Goal: Task Accomplishment & Management: Use online tool/utility

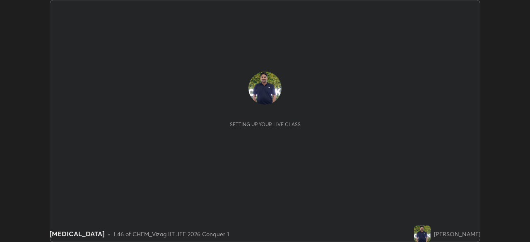
scroll to position [242, 530]
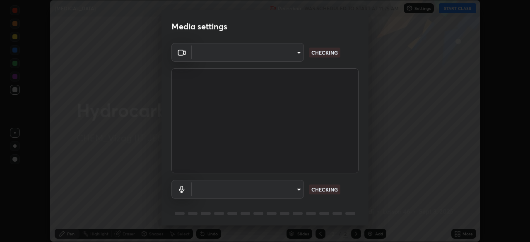
type input "e22b31622504561304a1b81eff57d23c6261876020de6d080eb4e3537e1d0af1"
type input "73dedaee562375ed357dad274de4f576079bcdae5b7e94905a971ffb8c244226"
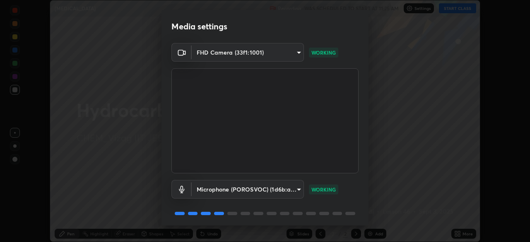
scroll to position [29, 0]
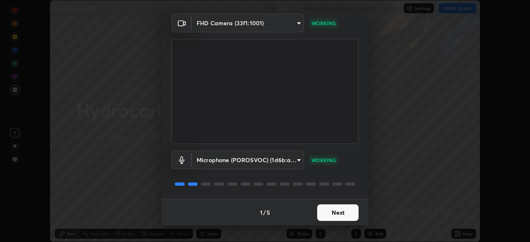
click at [335, 213] on button "Next" at bounding box center [337, 213] width 41 height 17
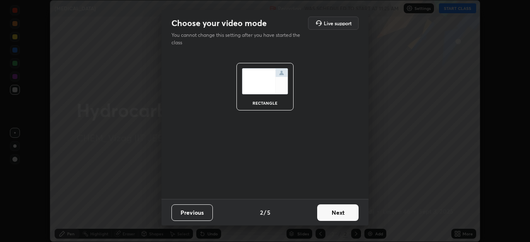
click at [340, 215] on button "Next" at bounding box center [337, 213] width 41 height 17
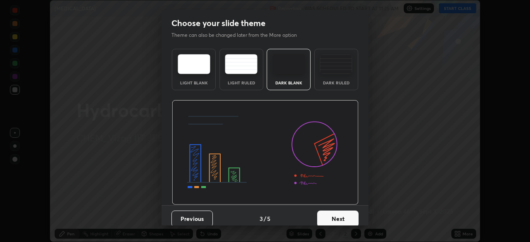
click at [336, 219] on button "Next" at bounding box center [337, 219] width 41 height 17
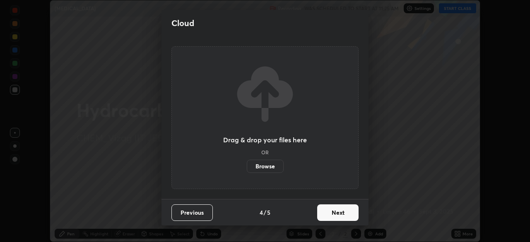
click at [340, 215] on button "Next" at bounding box center [337, 213] width 41 height 17
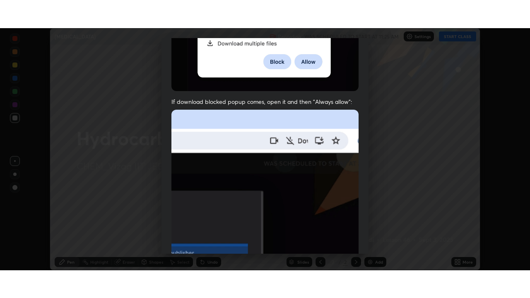
scroll to position [198, 0]
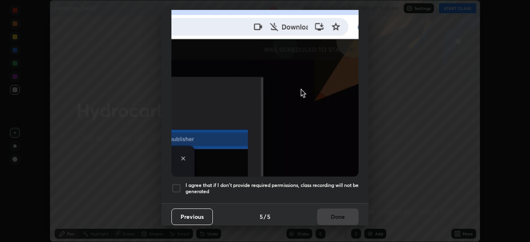
click at [177, 186] on div at bounding box center [176, 188] width 10 height 10
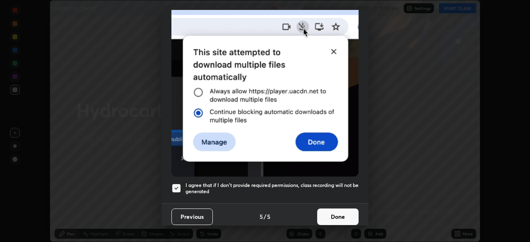
click at [341, 212] on button "Done" at bounding box center [337, 217] width 41 height 17
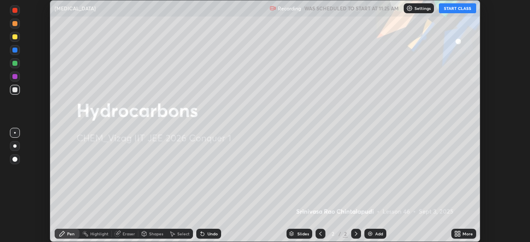
click at [375, 234] on div "Add" at bounding box center [379, 234] width 8 height 4
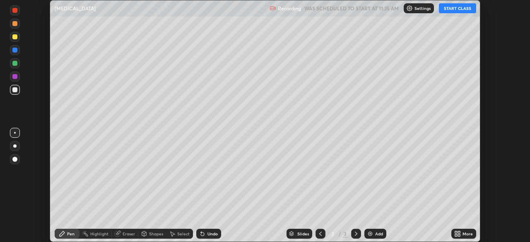
click at [458, 12] on button "START CLASS" at bounding box center [457, 8] width 37 height 10
click at [463, 232] on div "More" at bounding box center [468, 234] width 10 height 4
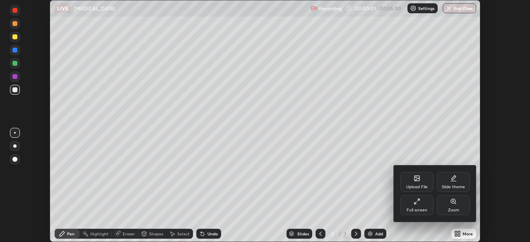
click at [417, 205] on div "Full screen" at bounding box center [416, 205] width 33 height 20
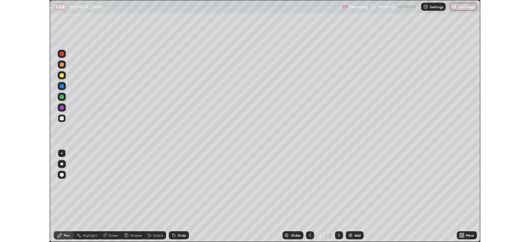
scroll to position [298, 530]
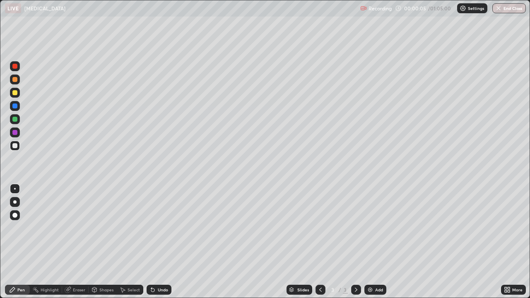
click at [15, 93] on div at bounding box center [14, 92] width 5 height 5
click at [14, 200] on div at bounding box center [14, 201] width 3 height 3
click at [16, 82] on div at bounding box center [14, 79] width 5 height 5
click at [16, 147] on div at bounding box center [14, 145] width 5 height 5
click at [160, 242] on div "Undo" at bounding box center [163, 290] width 10 height 4
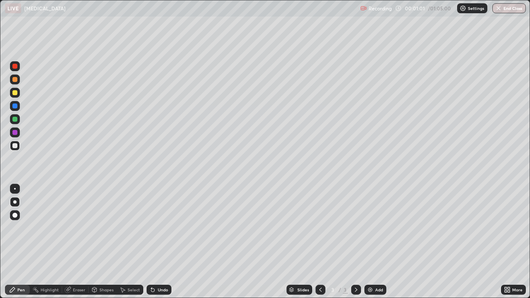
click at [159, 242] on div "Undo" at bounding box center [159, 290] width 25 height 10
click at [157, 242] on div "Undo" at bounding box center [159, 290] width 25 height 10
click at [16, 96] on div at bounding box center [15, 93] width 10 height 10
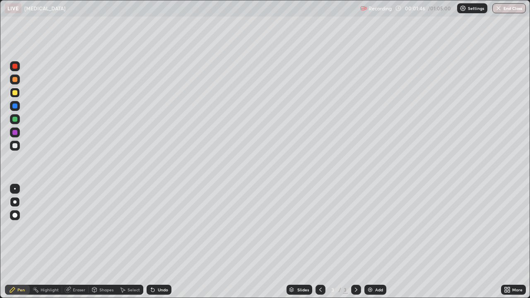
click at [159, 242] on div "Undo" at bounding box center [163, 290] width 10 height 4
click at [79, 242] on div "Eraser" at bounding box center [79, 290] width 12 height 4
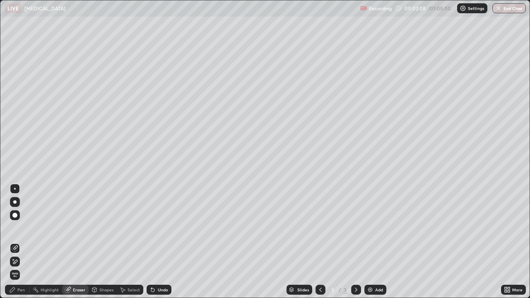
click at [24, 242] on div "Pen" at bounding box center [20, 290] width 7 height 4
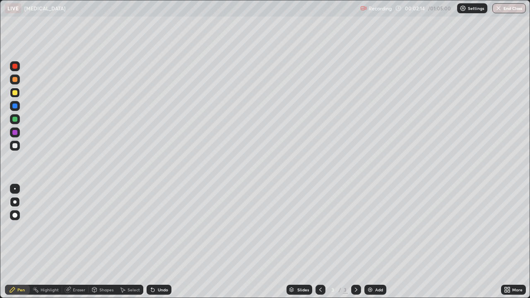
click at [75, 242] on div "Eraser" at bounding box center [79, 290] width 12 height 4
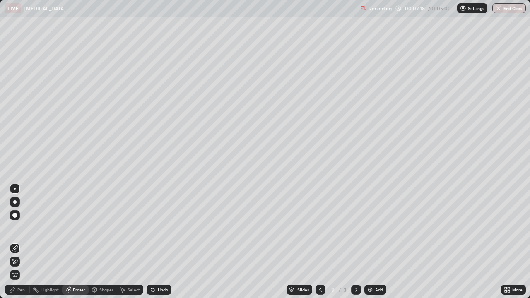
click at [17, 242] on div "Pen" at bounding box center [17, 290] width 25 height 10
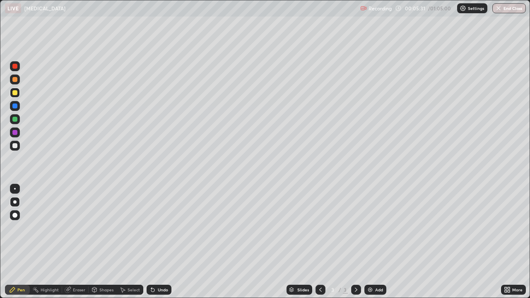
click at [14, 147] on div at bounding box center [14, 145] width 5 height 5
click at [157, 242] on div "Undo" at bounding box center [159, 290] width 25 height 10
click at [159, 242] on div "Undo" at bounding box center [163, 290] width 10 height 4
click at [159, 242] on div "Undo" at bounding box center [159, 290] width 25 height 10
click at [161, 242] on div "Undo" at bounding box center [163, 290] width 10 height 4
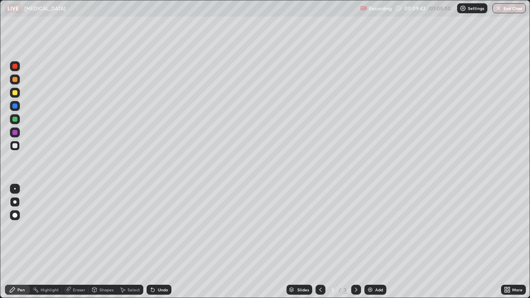
click at [80, 242] on div "Eraser" at bounding box center [79, 290] width 12 height 4
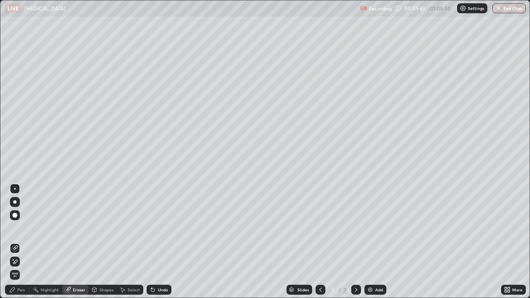
click at [22, 242] on div "Pen" at bounding box center [20, 290] width 7 height 4
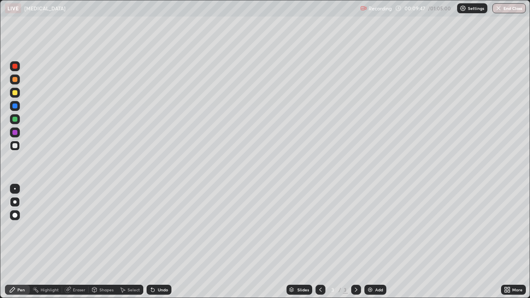
click at [19, 81] on div at bounding box center [15, 80] width 10 height 10
click at [13, 146] on div at bounding box center [14, 145] width 5 height 5
click at [371, 242] on img at bounding box center [370, 290] width 7 height 7
click at [15, 93] on div at bounding box center [14, 92] width 5 height 5
click at [158, 242] on div "Undo" at bounding box center [163, 290] width 10 height 4
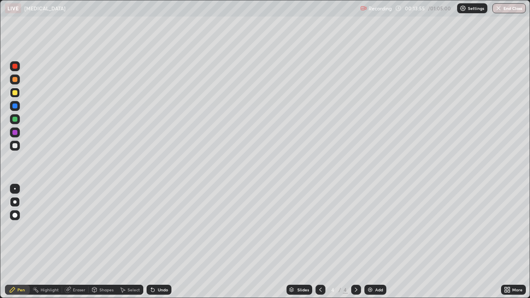
click at [158, 242] on div "Undo" at bounding box center [163, 290] width 10 height 4
click at [156, 242] on div "Undo" at bounding box center [159, 290] width 25 height 10
click at [159, 242] on div "Undo" at bounding box center [163, 290] width 10 height 4
click at [158, 242] on div "Undo" at bounding box center [163, 290] width 10 height 4
click at [320, 242] on icon at bounding box center [320, 290] width 7 height 7
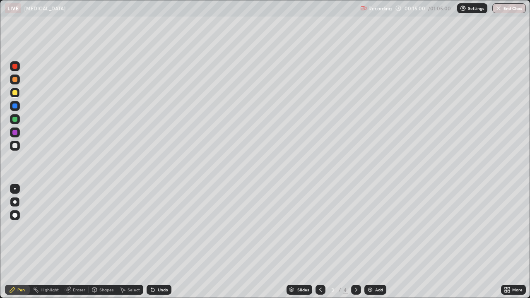
click at [355, 242] on icon at bounding box center [356, 290] width 2 height 4
click at [14, 147] on div at bounding box center [14, 145] width 5 height 5
click at [158, 242] on div "Undo" at bounding box center [163, 290] width 10 height 4
click at [159, 242] on div "Undo" at bounding box center [163, 290] width 10 height 4
click at [158, 242] on div "Undo" at bounding box center [163, 290] width 10 height 4
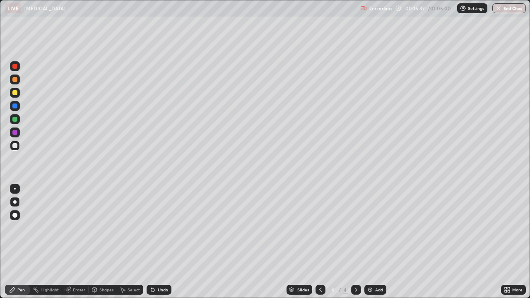
click at [155, 242] on div "Undo" at bounding box center [159, 290] width 25 height 10
click at [152, 242] on icon at bounding box center [152, 290] width 3 height 3
click at [155, 242] on div "Undo" at bounding box center [159, 290] width 25 height 10
click at [154, 242] on icon at bounding box center [152, 290] width 7 height 7
click at [15, 94] on div at bounding box center [14, 92] width 5 height 5
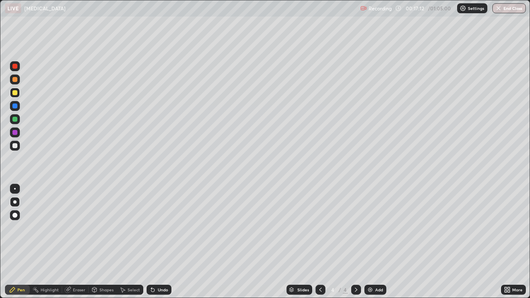
click at [162, 242] on div "Undo" at bounding box center [163, 290] width 10 height 4
click at [161, 242] on div "Undo" at bounding box center [163, 290] width 10 height 4
click at [163, 242] on div "Undo" at bounding box center [163, 290] width 10 height 4
click at [14, 147] on div at bounding box center [14, 145] width 5 height 5
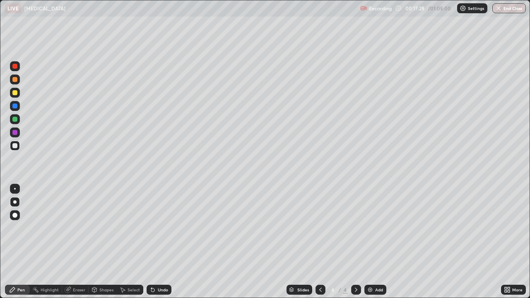
click at [15, 95] on div at bounding box center [14, 92] width 5 height 5
click at [376, 242] on div "Add" at bounding box center [375, 290] width 22 height 10
click at [16, 147] on div at bounding box center [14, 145] width 5 height 5
click at [161, 242] on div "Undo" at bounding box center [163, 290] width 10 height 4
click at [14, 94] on div at bounding box center [14, 92] width 5 height 5
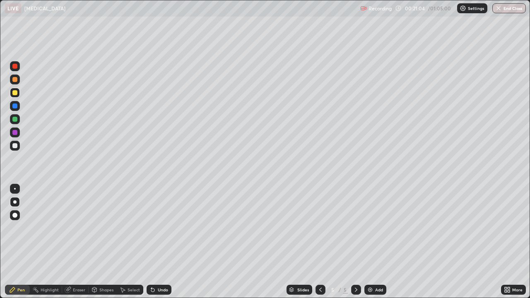
click at [72, 242] on div "Eraser" at bounding box center [75, 290] width 27 height 10
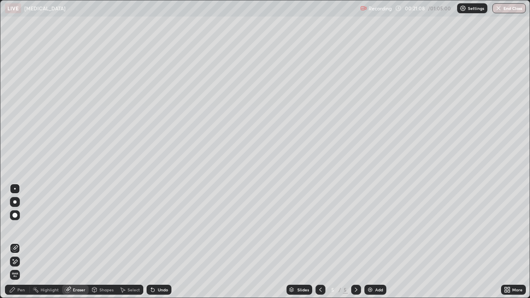
click at [22, 242] on div "Pen" at bounding box center [20, 290] width 7 height 4
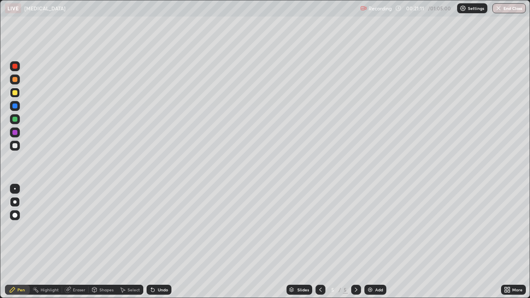
click at [158, 242] on div "Undo" at bounding box center [163, 290] width 10 height 4
click at [161, 242] on div "Undo" at bounding box center [163, 290] width 10 height 4
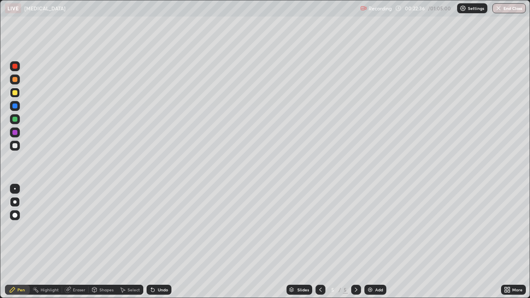
click at [159, 242] on div "Undo" at bounding box center [163, 290] width 10 height 4
click at [378, 242] on div "Add" at bounding box center [379, 290] width 8 height 4
click at [15, 146] on div at bounding box center [14, 145] width 5 height 5
click at [16, 95] on div at bounding box center [14, 92] width 5 height 5
click at [158, 242] on div "Undo" at bounding box center [163, 290] width 10 height 4
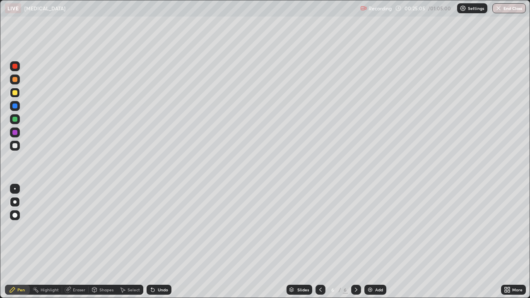
click at [158, 242] on div "Undo" at bounding box center [163, 290] width 10 height 4
click at [156, 242] on div "Undo" at bounding box center [159, 290] width 25 height 10
click at [155, 242] on icon at bounding box center [152, 290] width 7 height 7
click at [17, 148] on div at bounding box center [15, 146] width 10 height 10
click at [158, 242] on div "Undo" at bounding box center [163, 290] width 10 height 4
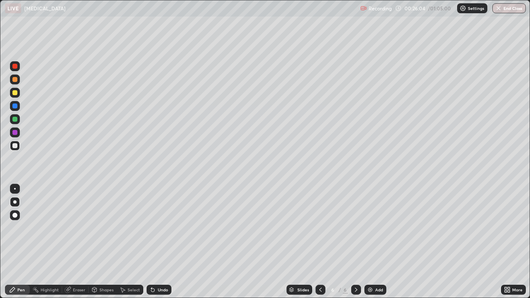
click at [158, 242] on div "Undo" at bounding box center [163, 290] width 10 height 4
click at [155, 242] on div "Undo" at bounding box center [159, 290] width 25 height 10
click at [158, 242] on div "Undo" at bounding box center [163, 290] width 10 height 4
click at [163, 242] on div "Undo" at bounding box center [163, 290] width 10 height 4
click at [155, 242] on div "Undo" at bounding box center [159, 290] width 25 height 10
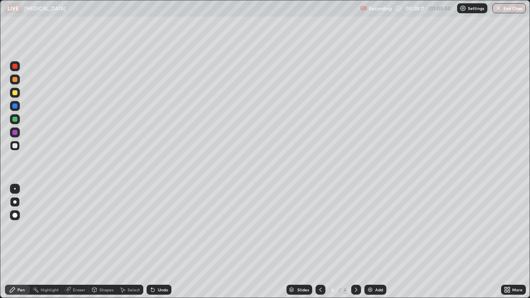
click at [155, 242] on div "Undo" at bounding box center [159, 290] width 25 height 10
click at [154, 242] on icon at bounding box center [152, 290] width 7 height 7
click at [154, 242] on div "Undo" at bounding box center [159, 290] width 25 height 10
click at [153, 242] on icon at bounding box center [152, 290] width 7 height 7
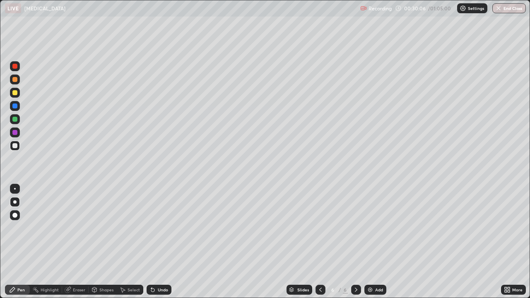
click at [372, 242] on img at bounding box center [370, 290] width 7 height 7
click at [15, 93] on div at bounding box center [14, 92] width 5 height 5
click at [158, 242] on div "Undo" at bounding box center [163, 290] width 10 height 4
click at [156, 242] on div "Undo" at bounding box center [159, 290] width 25 height 10
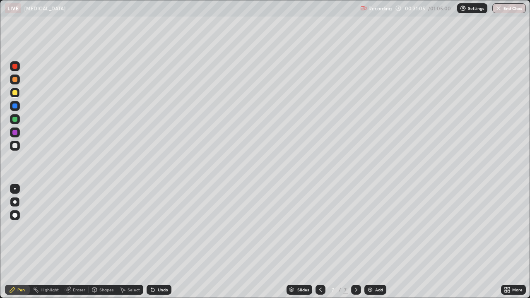
click at [158, 242] on div "Undo" at bounding box center [163, 290] width 10 height 4
click at [15, 146] on div at bounding box center [14, 145] width 5 height 5
click at [77, 242] on div "Eraser" at bounding box center [79, 290] width 12 height 4
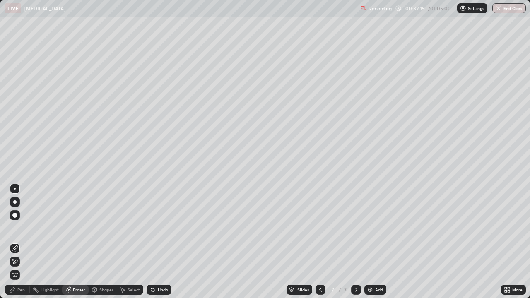
click at [20, 242] on div "Pen" at bounding box center [20, 290] width 7 height 4
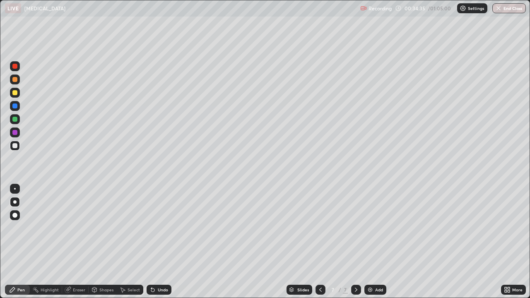
click at [14, 94] on div at bounding box center [14, 92] width 5 height 5
click at [75, 242] on div "Eraser" at bounding box center [79, 290] width 12 height 4
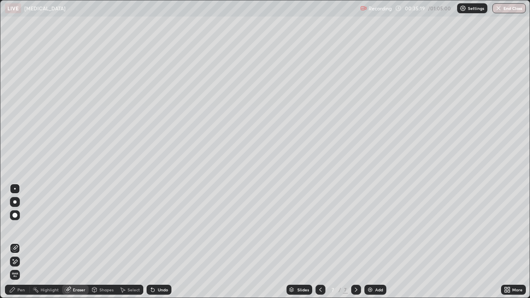
click at [22, 242] on div "Pen" at bounding box center [20, 290] width 7 height 4
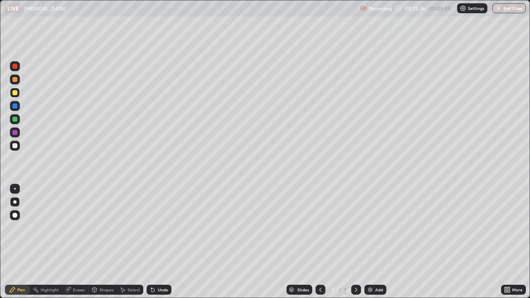
click at [70, 242] on icon at bounding box center [68, 290] width 7 height 7
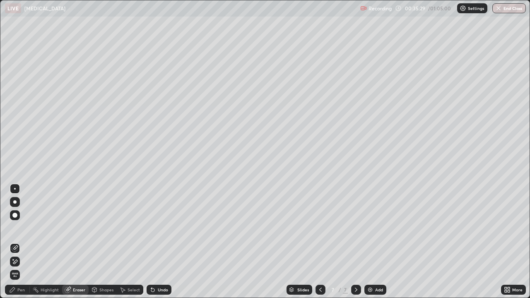
click at [22, 242] on div "Pen" at bounding box center [20, 290] width 7 height 4
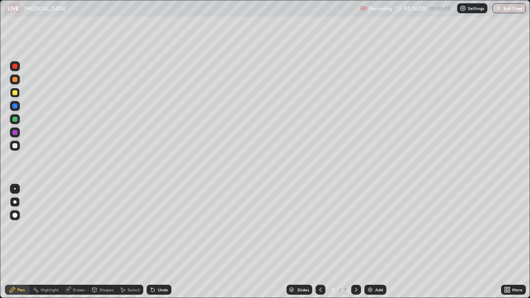
click at [77, 242] on div "Eraser" at bounding box center [79, 290] width 12 height 4
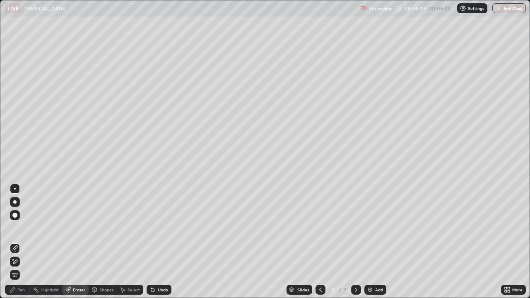
click at [17, 242] on div "Pen" at bounding box center [20, 290] width 7 height 4
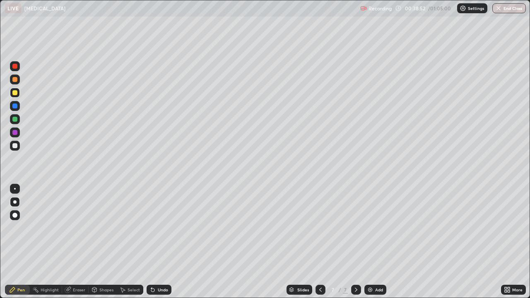
click at [373, 242] on div "Add" at bounding box center [375, 290] width 22 height 10
click at [15, 80] on div at bounding box center [14, 79] width 5 height 5
click at [160, 242] on div "Undo" at bounding box center [159, 290] width 25 height 10
click at [160, 242] on div "Undo" at bounding box center [163, 290] width 10 height 4
click at [162, 242] on div "Undo" at bounding box center [163, 290] width 10 height 4
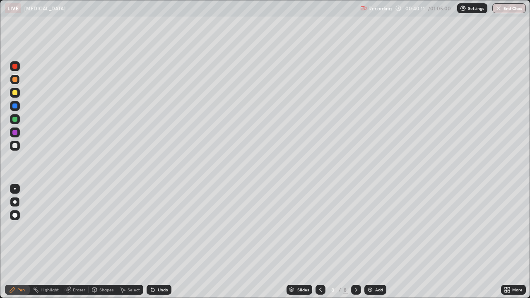
click at [16, 147] on div at bounding box center [14, 145] width 5 height 5
click at [161, 242] on div "Undo" at bounding box center [163, 290] width 10 height 4
click at [158, 242] on div "Undo" at bounding box center [163, 290] width 10 height 4
click at [77, 242] on div "Eraser" at bounding box center [79, 290] width 12 height 4
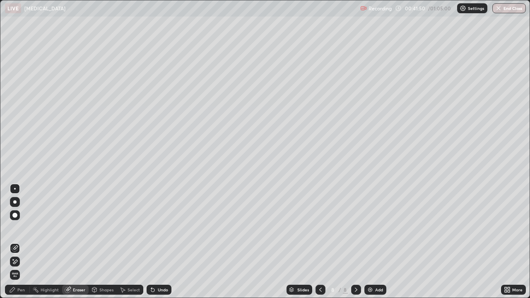
click at [17, 242] on div "Pen" at bounding box center [20, 290] width 7 height 4
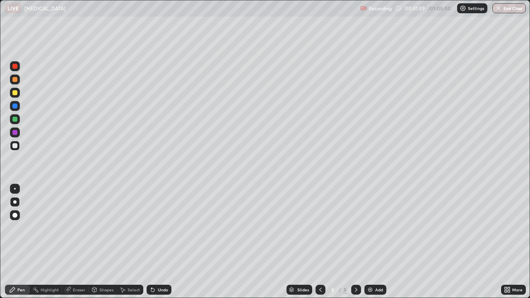
click at [76, 242] on div "Eraser" at bounding box center [79, 290] width 12 height 4
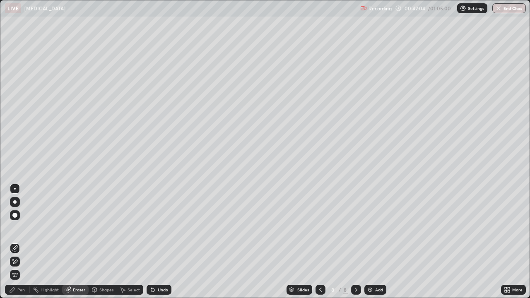
click at [19, 242] on div "Pen" at bounding box center [20, 290] width 7 height 4
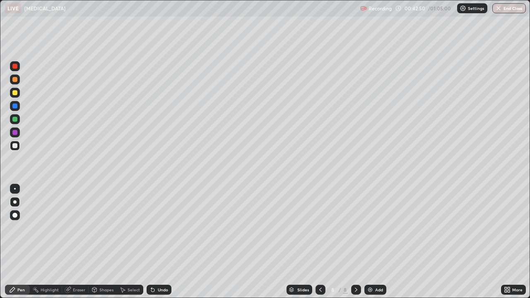
click at [15, 94] on div at bounding box center [14, 92] width 5 height 5
click at [161, 242] on div "Undo" at bounding box center [163, 290] width 10 height 4
click at [159, 242] on div "Undo" at bounding box center [163, 290] width 10 height 4
click at [16, 146] on div at bounding box center [14, 145] width 5 height 5
click at [152, 242] on icon at bounding box center [152, 290] width 3 height 3
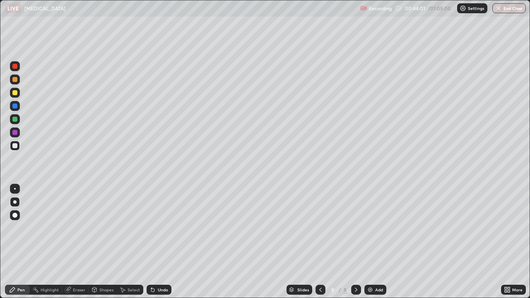
click at [151, 242] on icon at bounding box center [151, 288] width 1 height 1
click at [151, 242] on icon at bounding box center [152, 290] width 3 height 3
click at [152, 242] on icon at bounding box center [152, 290] width 3 height 3
click at [150, 242] on icon at bounding box center [152, 290] width 7 height 7
click at [163, 242] on div "Undo" at bounding box center [163, 290] width 10 height 4
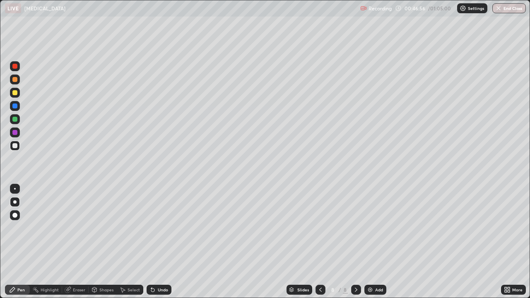
click at [159, 242] on div "Undo" at bounding box center [163, 290] width 10 height 4
click at [159, 242] on div "Undo" at bounding box center [159, 290] width 25 height 10
click at [158, 242] on div "Undo" at bounding box center [163, 290] width 10 height 4
click at [159, 242] on div "Undo" at bounding box center [159, 290] width 25 height 10
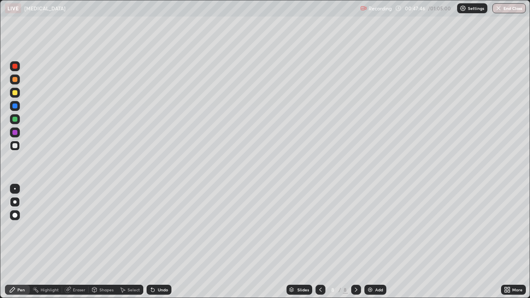
click at [18, 97] on div at bounding box center [15, 93] width 10 height 10
click at [373, 242] on div "Add" at bounding box center [375, 290] width 22 height 10
click at [14, 146] on div at bounding box center [14, 145] width 5 height 5
click at [13, 94] on div at bounding box center [14, 92] width 5 height 5
click at [14, 146] on div at bounding box center [14, 145] width 5 height 5
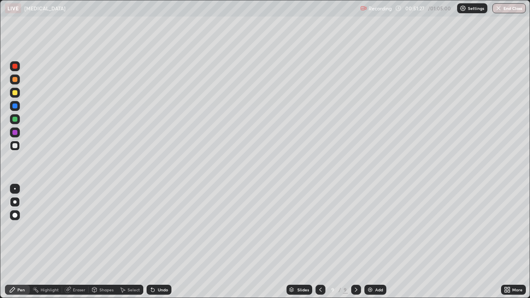
click at [158, 242] on div "Undo" at bounding box center [163, 290] width 10 height 4
click at [155, 242] on div "Undo" at bounding box center [159, 290] width 25 height 10
click at [159, 242] on div "Undo" at bounding box center [163, 290] width 10 height 4
click at [161, 242] on div "Undo" at bounding box center [163, 290] width 10 height 4
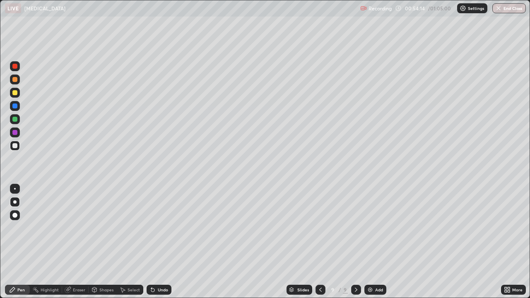
click at [161, 242] on div "Undo" at bounding box center [163, 290] width 10 height 4
click at [14, 132] on div at bounding box center [14, 132] width 5 height 5
click at [159, 242] on div "Undo" at bounding box center [163, 290] width 10 height 4
click at [160, 242] on div "Undo" at bounding box center [163, 290] width 10 height 4
click at [17, 93] on div at bounding box center [14, 92] width 5 height 5
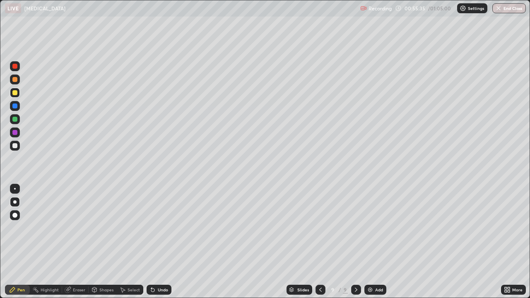
click at [15, 107] on div at bounding box center [14, 106] width 5 height 5
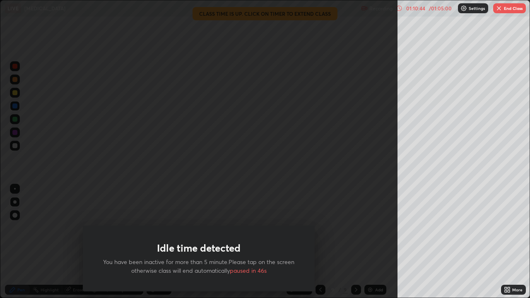
click at [507, 10] on button "End Class" at bounding box center [509, 8] width 33 height 10
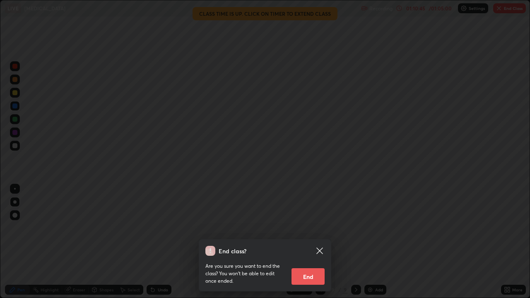
click at [314, 242] on button "End" at bounding box center [308, 276] width 33 height 17
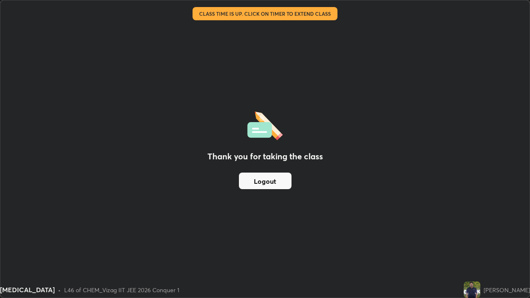
click at [282, 178] on button "Logout" at bounding box center [265, 181] width 53 height 17
click at [270, 181] on button "Logout" at bounding box center [265, 181] width 53 height 17
click at [259, 182] on button "Logout" at bounding box center [265, 181] width 53 height 17
click at [267, 184] on button "Logout" at bounding box center [265, 181] width 53 height 17
click at [259, 181] on button "Logout" at bounding box center [265, 181] width 53 height 17
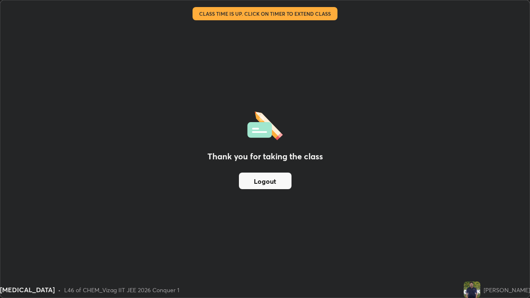
click at [259, 181] on button "Logout" at bounding box center [265, 181] width 53 height 17
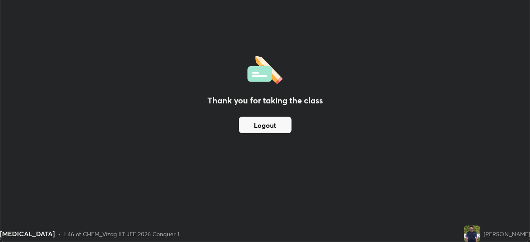
scroll to position [41165, 40877]
